Goal: Transaction & Acquisition: Subscribe to service/newsletter

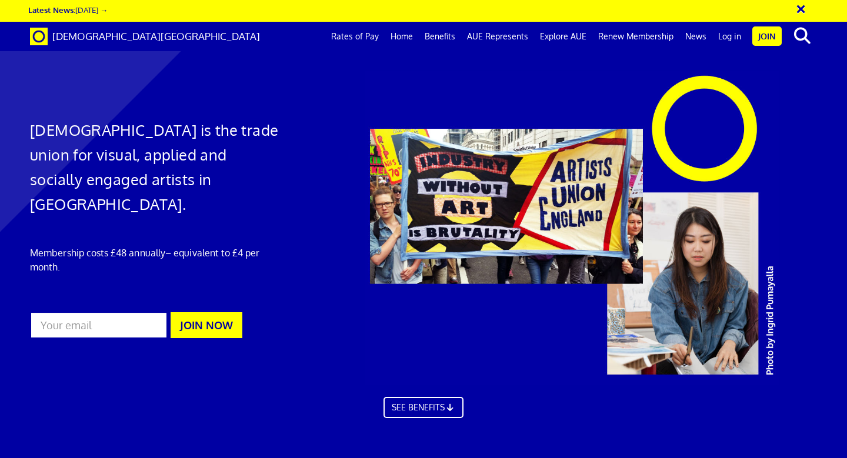
scroll to position [45, 0]
click at [144, 312] on input "email" at bounding box center [99, 325] width 138 height 27
type input "gatwardkathleen@gmail.com"
click at [213, 312] on button "JOIN NOW" at bounding box center [207, 325] width 72 height 26
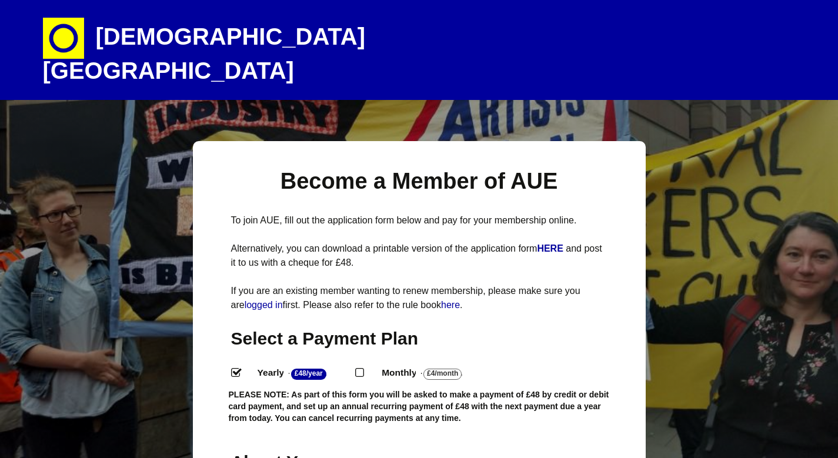
select select
click at [131, 44] on h1 "[DEMOGRAPHIC_DATA][GEOGRAPHIC_DATA]" at bounding box center [249, 50] width 412 height 100
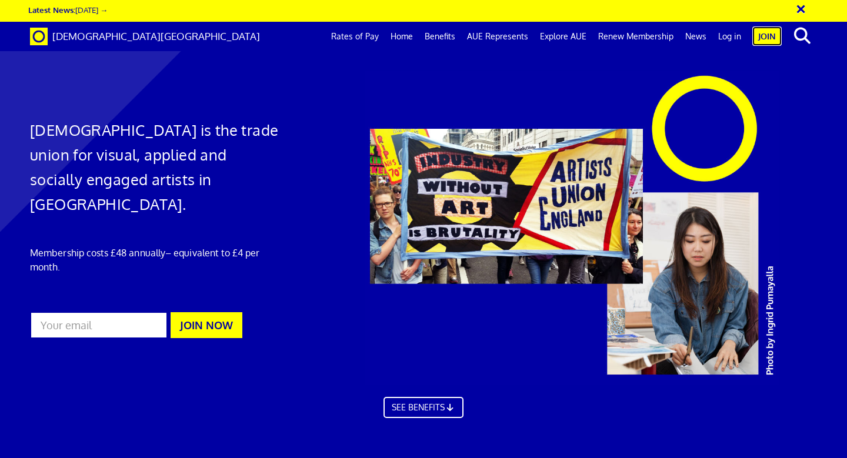
click at [764, 34] on link "Join" at bounding box center [766, 35] width 29 height 19
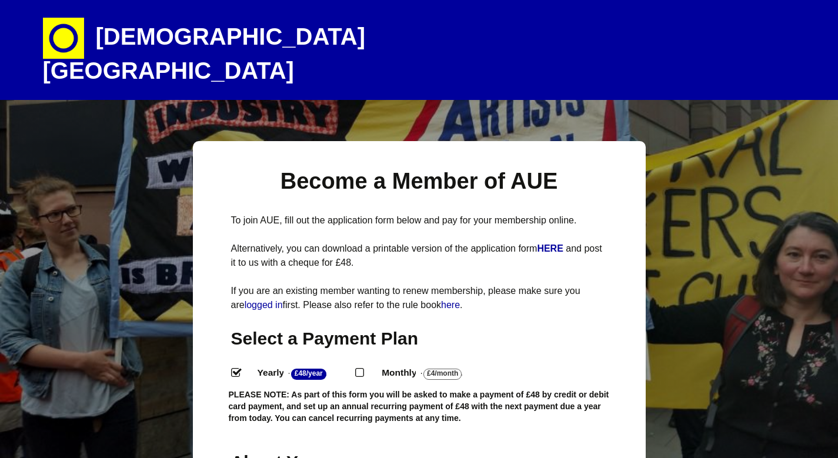
select select
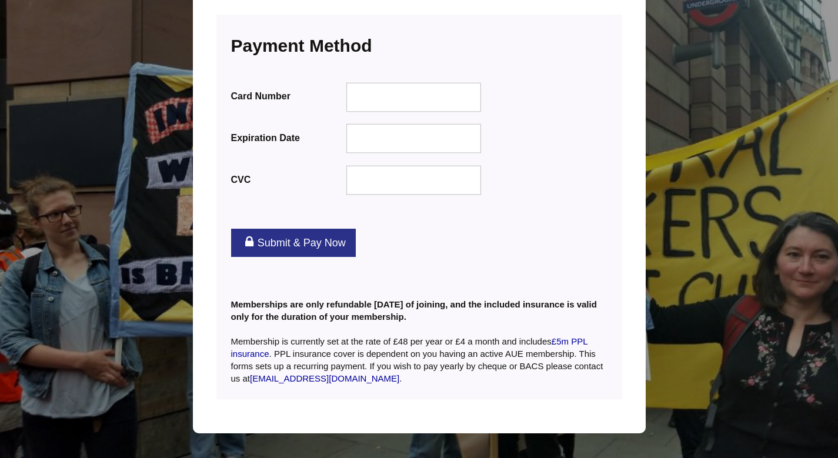
scroll to position [1515, 0]
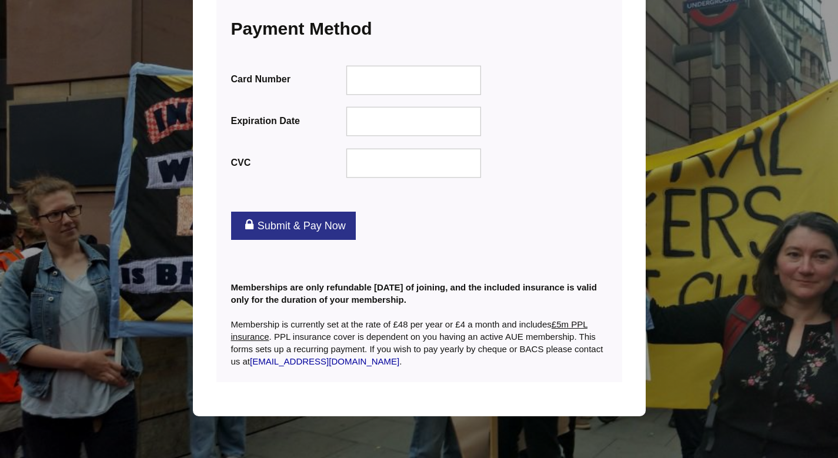
click at [255, 319] on link "£5m PPL insurance" at bounding box center [409, 330] width 356 height 22
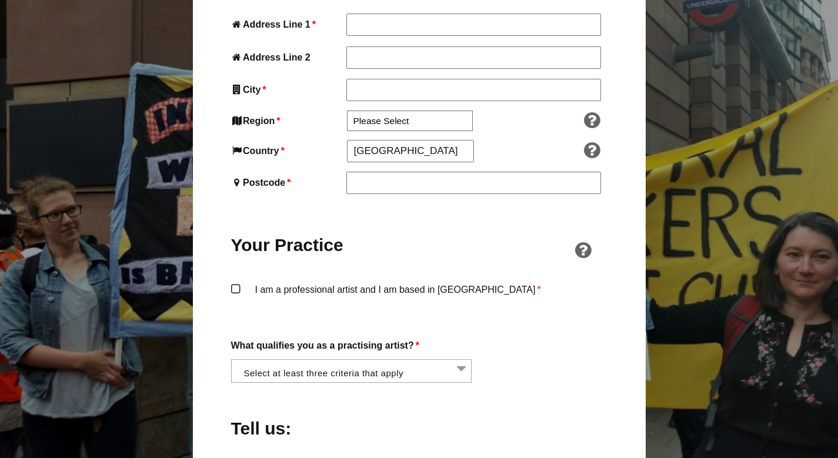
scroll to position [742, 0]
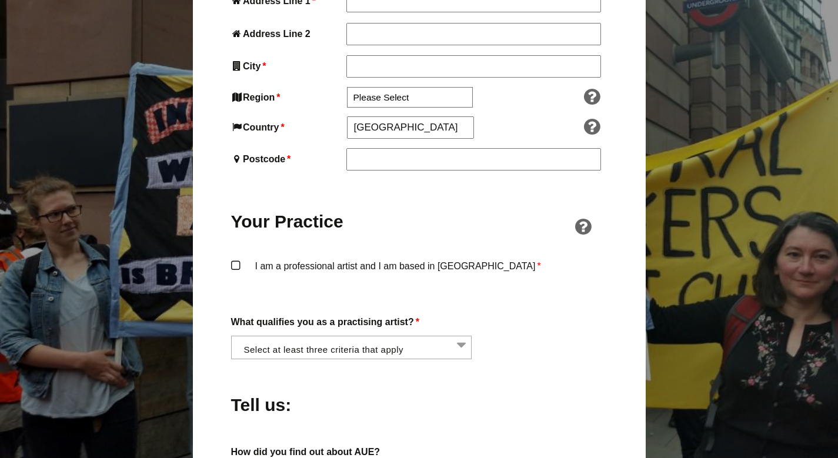
click at [277, 336] on li at bounding box center [355, 346] width 241 height 20
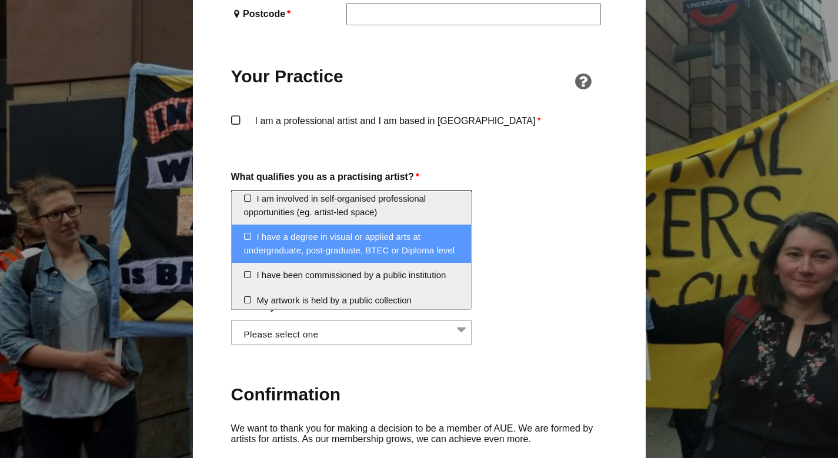
scroll to position [96, 0]
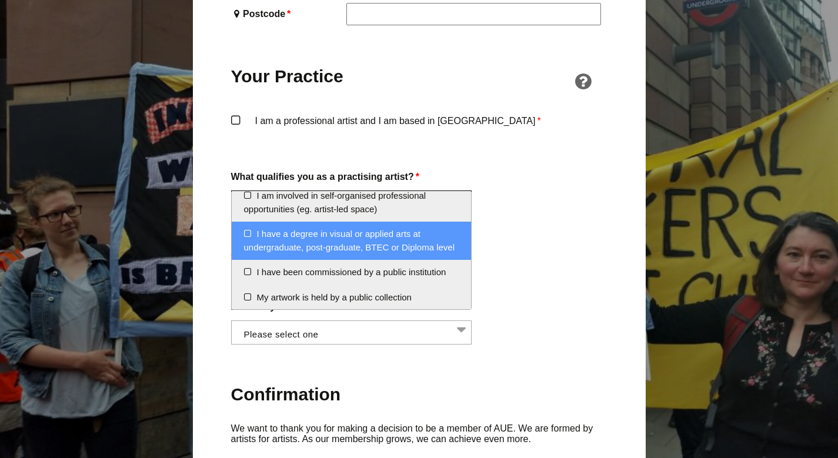
click at [282, 260] on li "I have a degree in visual or applied arts at undergraduate, post-graduate, BTEC…" at bounding box center [352, 241] width 240 height 38
select select "degree_visual_applied_arts"
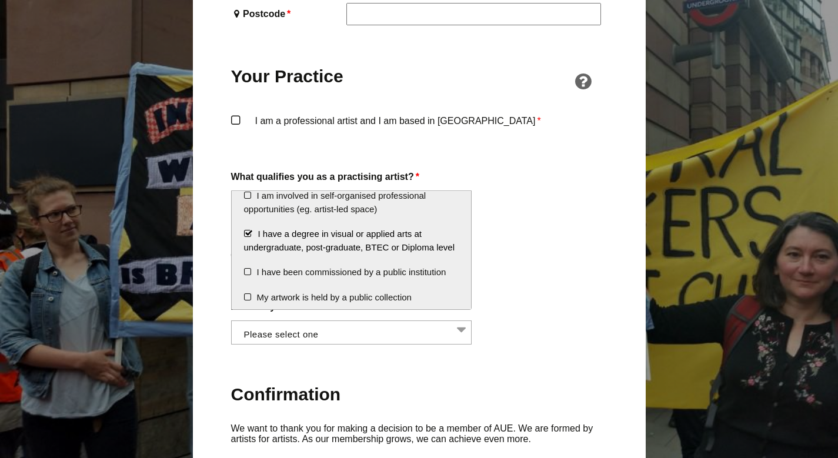
scroll to position [1865, 0]
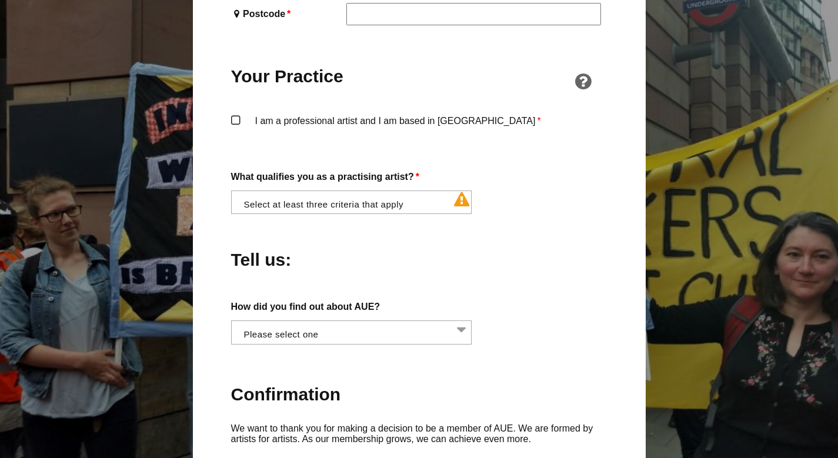
click at [499, 225] on div "Tell us:" at bounding box center [419, 257] width 376 height 64
click at [400, 191] on li at bounding box center [355, 201] width 241 height 20
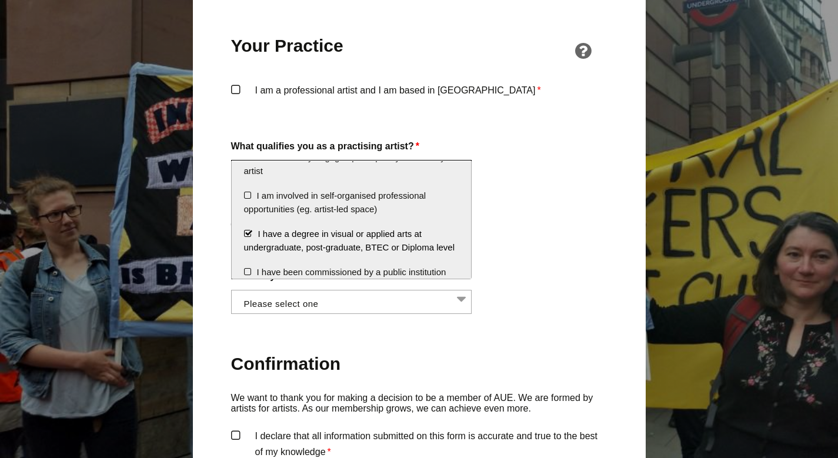
scroll to position [0, 0]
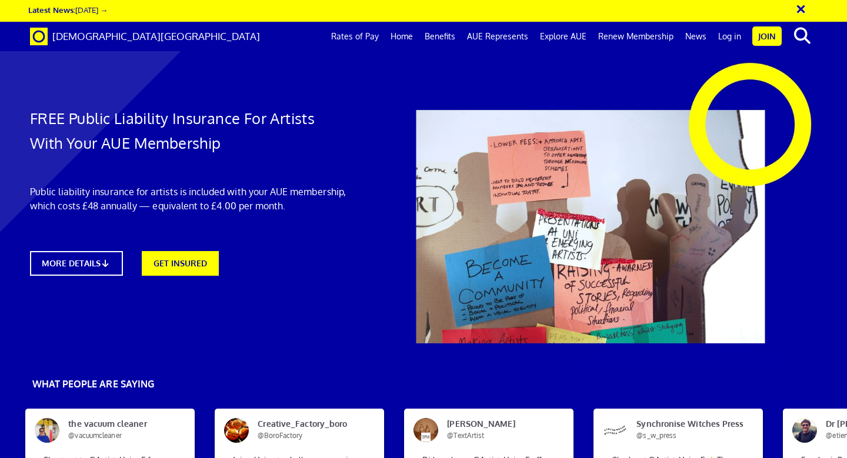
scroll to position [2806, 0]
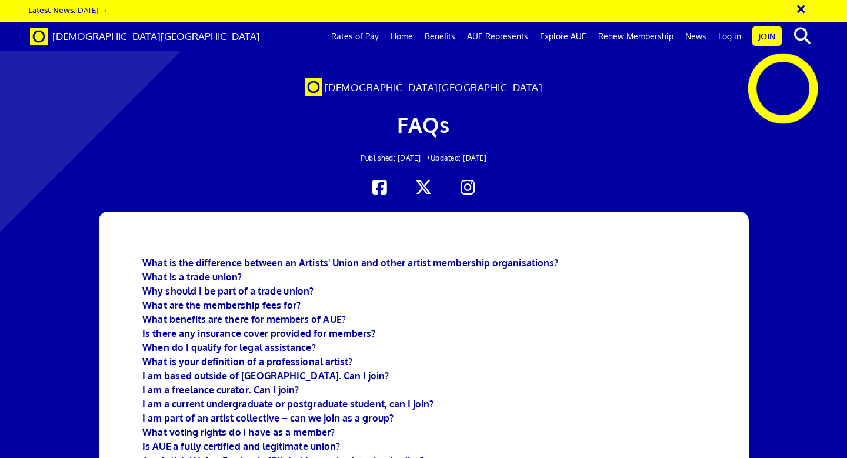
scroll to position [32, 0]
click at [331, 356] on b "What is your definition of a professional artist?" at bounding box center [247, 362] width 210 height 12
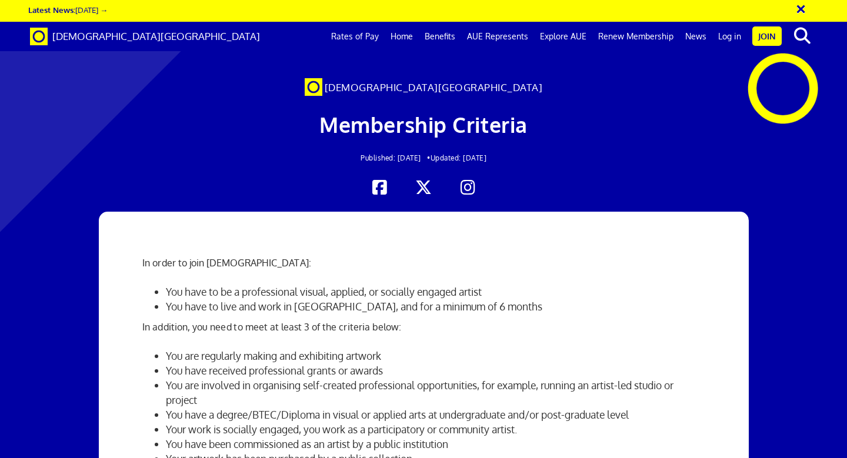
scroll to position [112, 0]
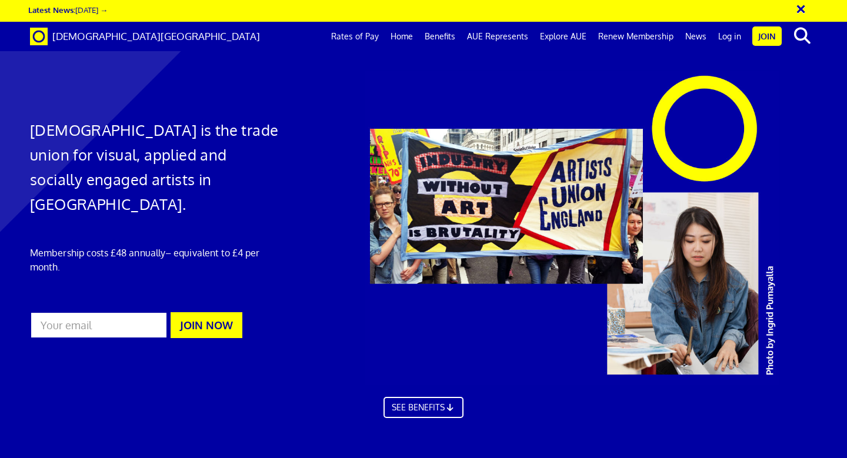
scroll to position [0, 6]
